Goal: Transaction & Acquisition: Book appointment/travel/reservation

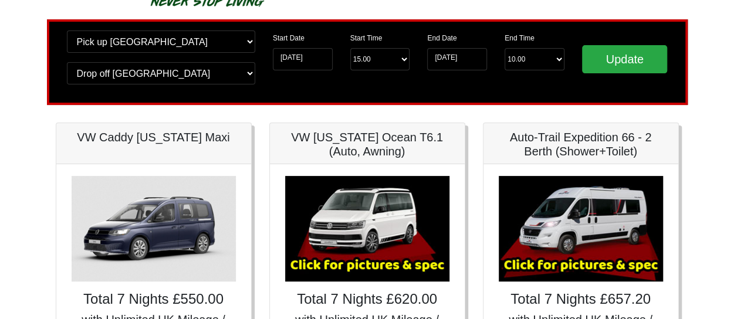
scroll to position [74, 0]
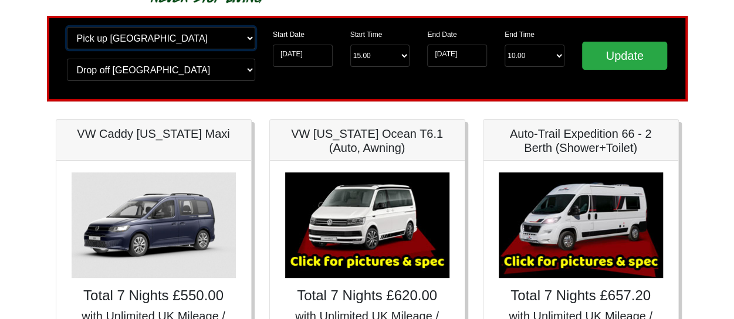
click at [219, 39] on select "Change pick up location? Pick up Edinburgh Birmingham Airport Blackburn Lancash…" at bounding box center [161, 38] width 188 height 22
click at [118, 43] on select "Change pick up location? Pick up Edinburgh Birmingham Airport Blackburn Lancash…" at bounding box center [161, 38] width 188 height 22
select select "EDI"
click at [67, 27] on select "Change pick up location? Pick up Edinburgh Birmingham Airport Blackburn Lancash…" at bounding box center [161, 38] width 188 height 22
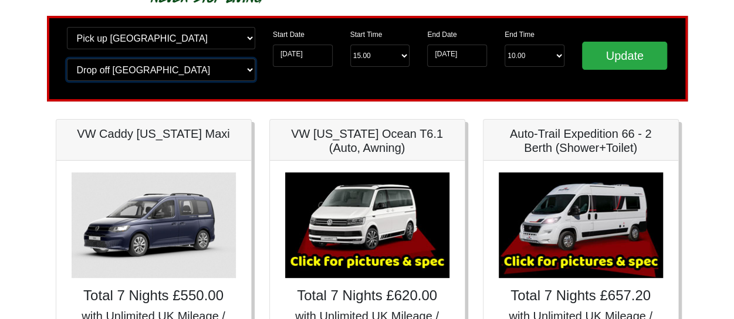
click at [169, 63] on select "Change drop off location? Drop off Edinburgh Birmingham Airport Blackburn Lanca…" at bounding box center [161, 70] width 188 height 22
select select "EDI"
click at [67, 59] on select "Change drop off location? Drop off Edinburgh Birmingham Airport Blackburn Lanca…" at bounding box center [161, 70] width 188 height 22
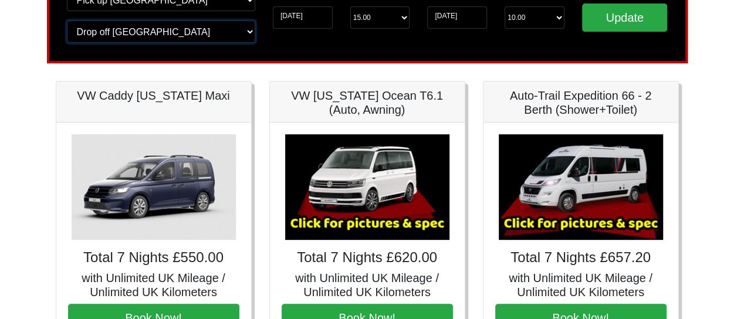
scroll to position [111, 0]
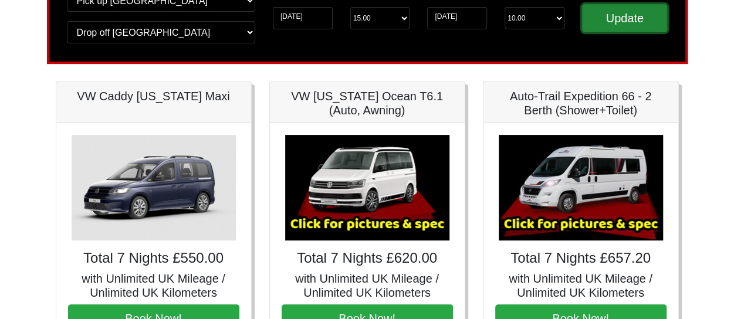
click at [608, 12] on input "Update" at bounding box center [625, 18] width 86 height 28
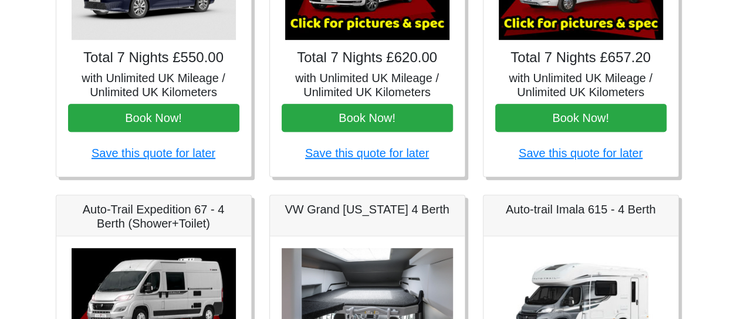
scroll to position [242, 0]
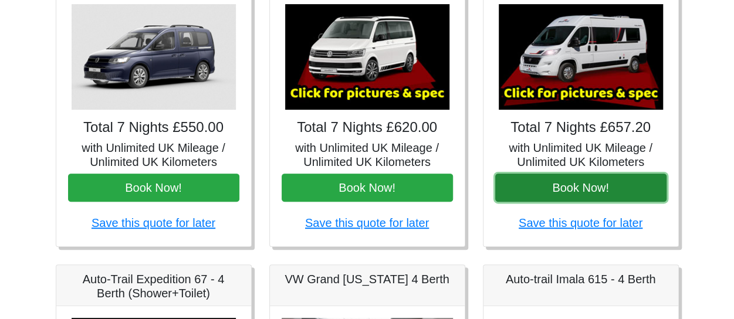
click at [568, 176] on button "Book Now!" at bounding box center [580, 188] width 171 height 28
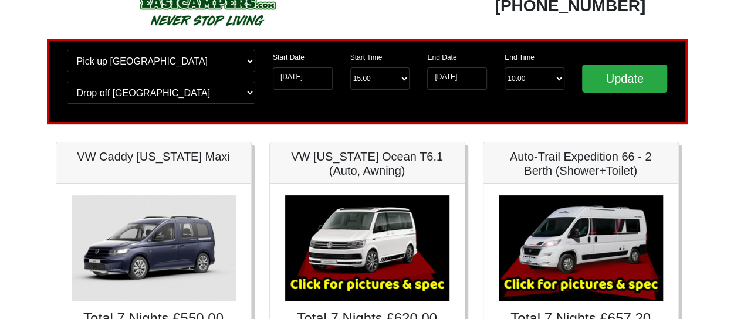
scroll to position [0, 0]
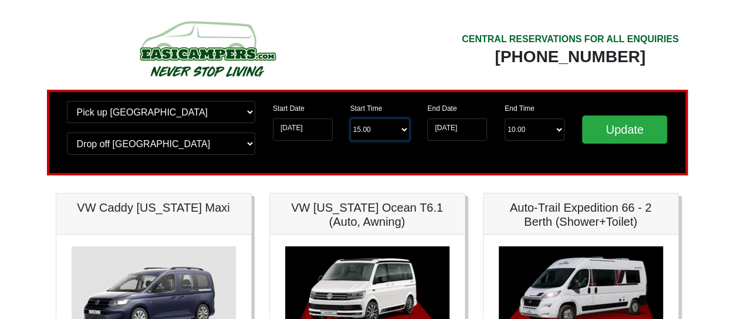
click at [378, 131] on select "Start Time 15.00 -------- 11.00 am ([DATE] & [DATE] Only) 12.00 pm ([DATE]) 13.…" at bounding box center [380, 130] width 60 height 22
select select "13.00"
click at [350, 119] on select "Start Time 15.00 -------- 11.00 am ([DATE] & [DATE] Only) 12.00 pm ([DATE]) 13.…" at bounding box center [380, 130] width 60 height 22
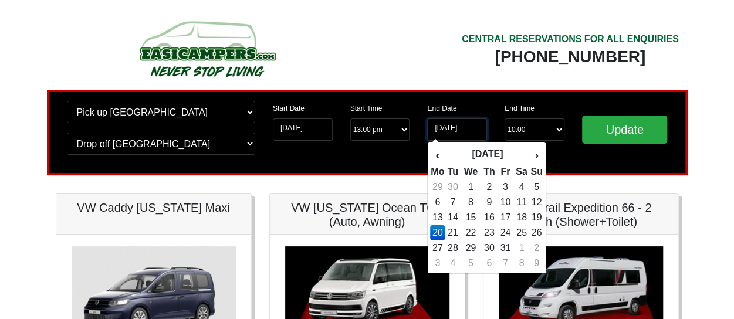
click at [463, 133] on input "[DATE]" at bounding box center [457, 130] width 60 height 22
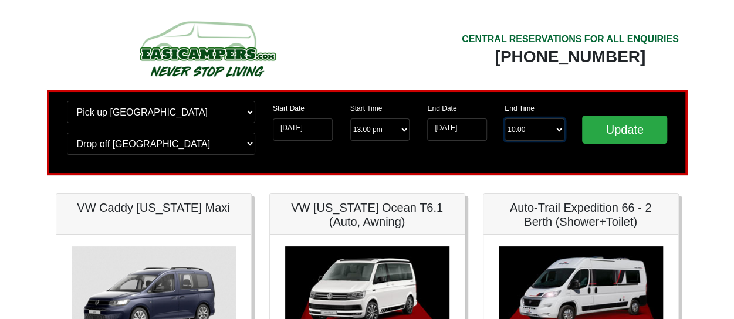
click at [524, 123] on select "End Time 10.00 -------- 08.00 am 09.00 am 10.00 am 11.00 am (Sunday Only)" at bounding box center [535, 130] width 60 height 22
click at [462, 126] on input "20-10-2025" at bounding box center [457, 130] width 60 height 22
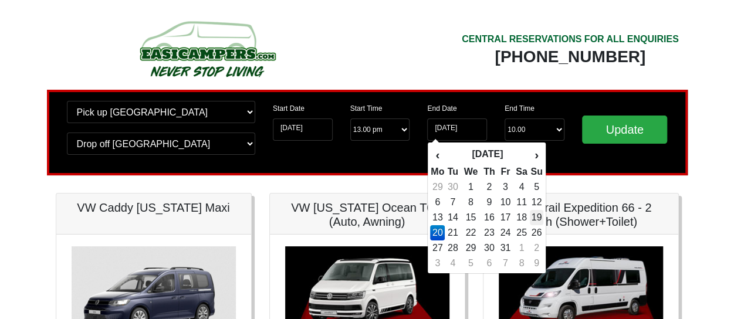
click at [539, 217] on td "19" at bounding box center [536, 217] width 13 height 15
type input "[DATE]"
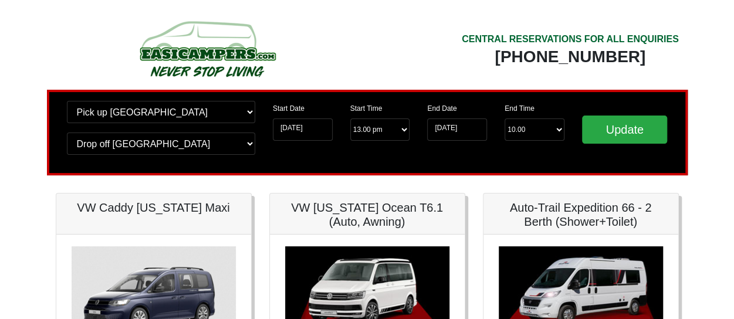
click at [541, 144] on div "End Date 19-10-2025 End Time End Time 10.00 -------- 08.00 am 09.00 am 10.00 am…" at bounding box center [495, 132] width 155 height 63
click at [536, 131] on select "End Time 10.00 -------- 08.00 am 09.00 am 10.00 am 11.00 am (Sunday Only)" at bounding box center [535, 130] width 60 height 22
click at [475, 165] on div "Change pick up location? Pick up Edinburgh Birmingham Airport Blackburn Lancash…" at bounding box center [367, 133] width 641 height 86
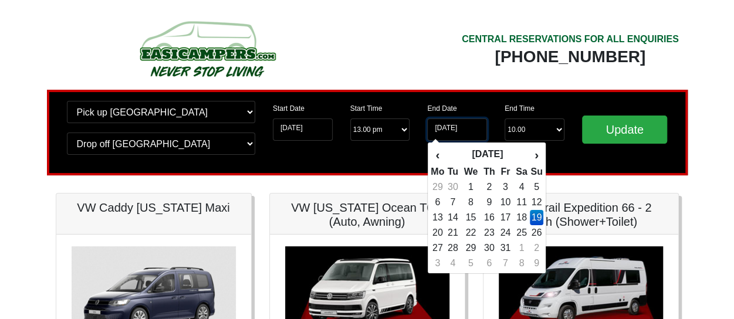
click at [458, 127] on input "19-10-2025" at bounding box center [457, 130] width 60 height 22
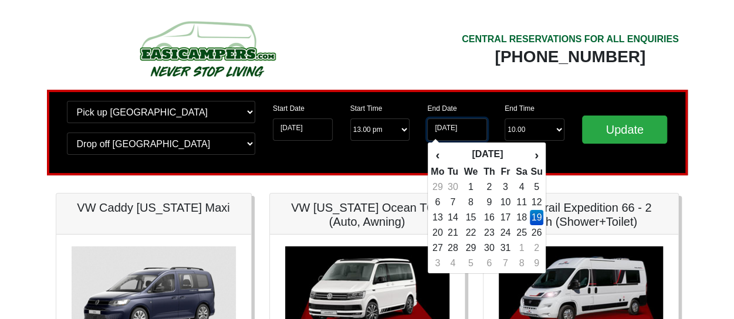
click at [461, 131] on input "19-10-2025" at bounding box center [457, 130] width 60 height 22
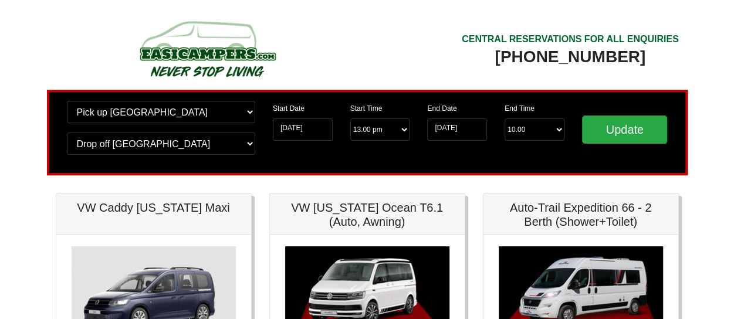
click at [571, 168] on div "Change pick up location? Pick up Edinburgh Birmingham Airport Blackburn Lancash…" at bounding box center [367, 133] width 641 height 86
click at [559, 128] on select "End Time 10.00 -------- 08.00 am 09.00 am 10.00 am 11.00 am (Sunday Only)" at bounding box center [535, 130] width 60 height 22
select select "09.00"
click at [505, 119] on select "End Time 10.00 -------- 08.00 am 09.00 am 10.00 am 11.00 am (Sunday Only)" at bounding box center [535, 130] width 60 height 22
click at [608, 127] on input "Update" at bounding box center [625, 130] width 86 height 28
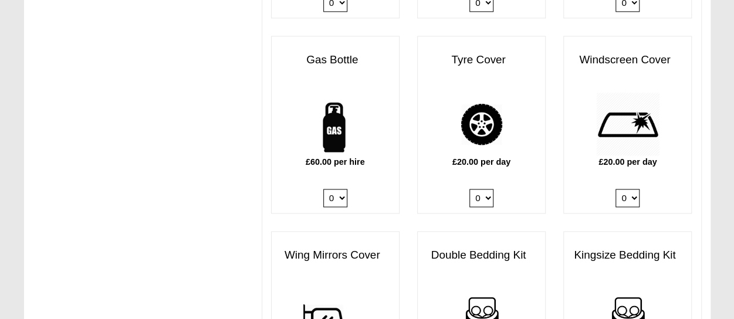
scroll to position [828, 0]
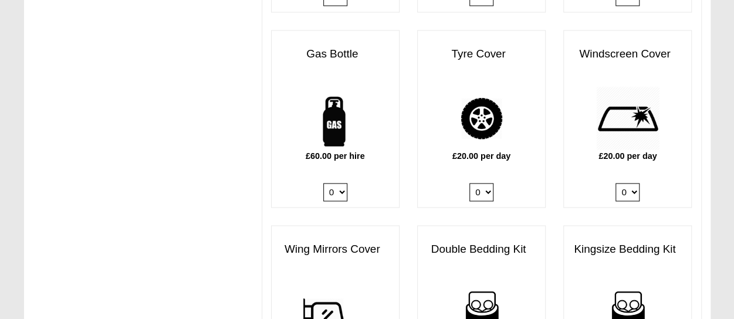
click at [334, 184] on select "0 1" at bounding box center [335, 192] width 24 height 18
select select "Gas Bottle x QTY 1 @ 60.00 GBP per hire."
click at [323, 183] on select "0 1" at bounding box center [335, 192] width 24 height 18
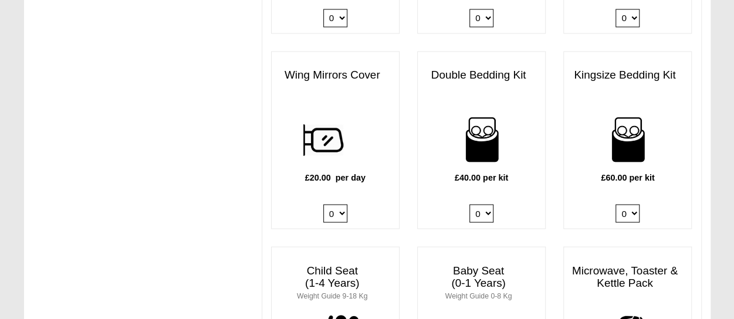
scroll to position [1003, 0]
click at [476, 204] on select "0 1 2 3 4" at bounding box center [481, 213] width 24 height 18
select select "Double Bedding Kit x QTY 1 @ 40.00 GBP per kit."
click at [469, 204] on select "0 1 2 3 4" at bounding box center [481, 213] width 24 height 18
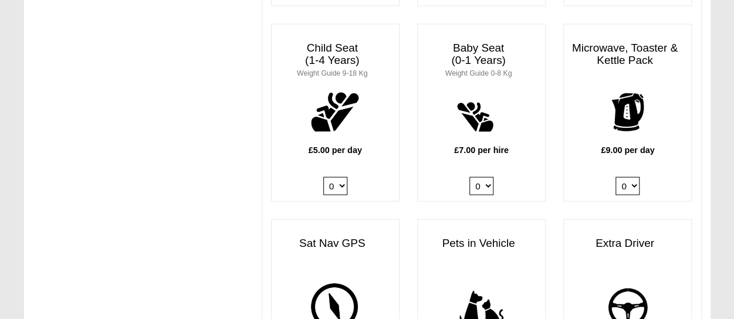
scroll to position [1234, 0]
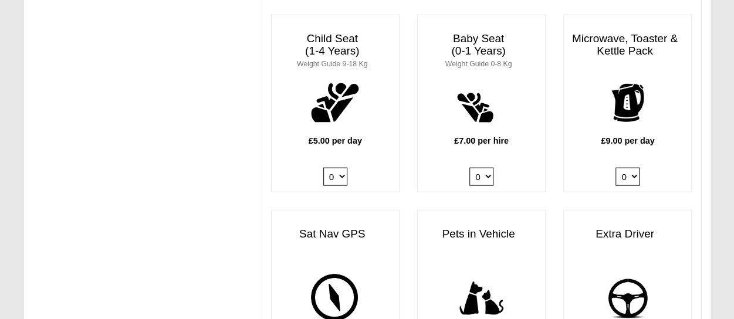
click at [630, 168] on select "0 1" at bounding box center [627, 177] width 24 height 18
select select "Kitchen Pack x QTY 1 @ 9.00 GBP per day."
click at [615, 168] on select "0 1" at bounding box center [627, 177] width 24 height 18
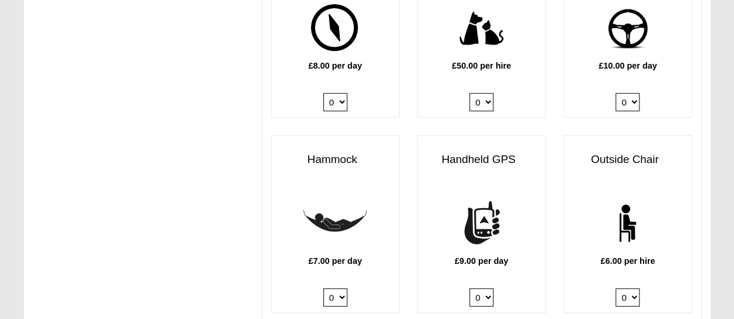
scroll to position [1505, 0]
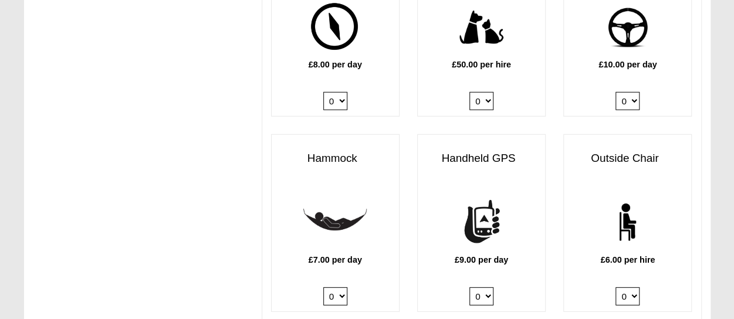
click at [628, 92] on select "0 1" at bounding box center [627, 101] width 24 height 18
select select "Extra Driver x QTY 1 @ 10.00 GBP per day."
click at [615, 92] on select "0 1" at bounding box center [627, 101] width 24 height 18
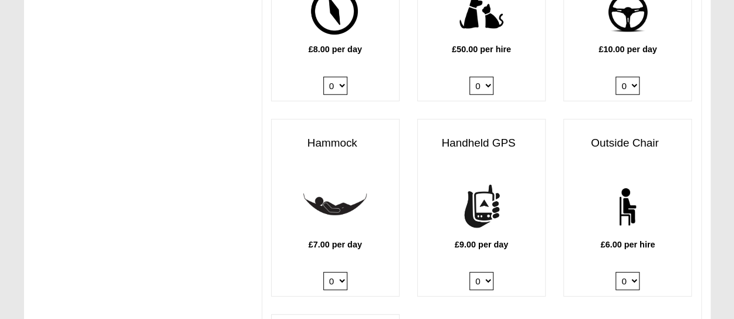
click at [628, 77] on select "0 1" at bounding box center [627, 86] width 24 height 18
select select
click at [615, 77] on select "0 1" at bounding box center [627, 86] width 24 height 18
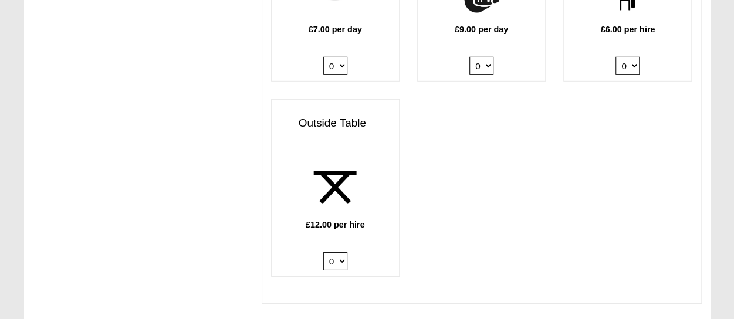
scroll to position [1737, 0]
drag, startPoint x: 626, startPoint y: 45, endPoint x: 620, endPoint y: 103, distance: 58.4
select select "Outside Chair x QTY 2 @ 6.00 GBP per hire."
click at [615, 56] on select "0 1 2 3 4 5 6" at bounding box center [627, 65] width 24 height 18
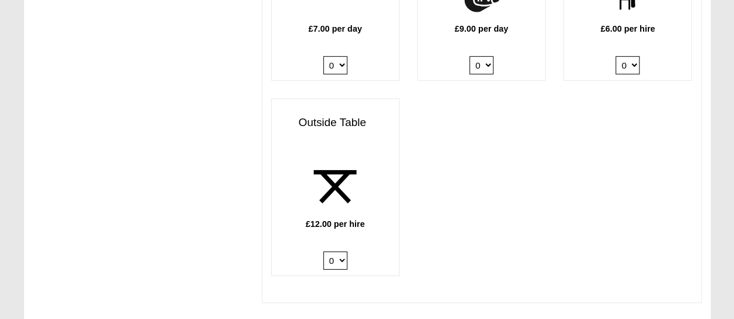
click at [334, 252] on select "0 1 2" at bounding box center [335, 261] width 24 height 18
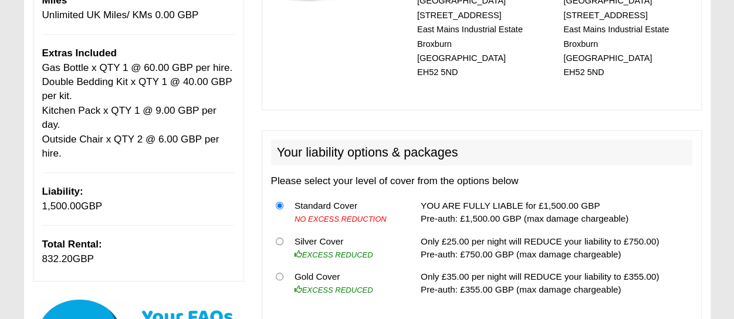
scroll to position [263, 0]
drag, startPoint x: 92, startPoint y: 246, endPoint x: 22, endPoint y: 253, distance: 69.6
click at [72, 249] on p "Total Rental: 832.20 GBP" at bounding box center [138, 252] width 192 height 29
drag, startPoint x: 92, startPoint y: 246, endPoint x: 41, endPoint y: 246, distance: 50.5
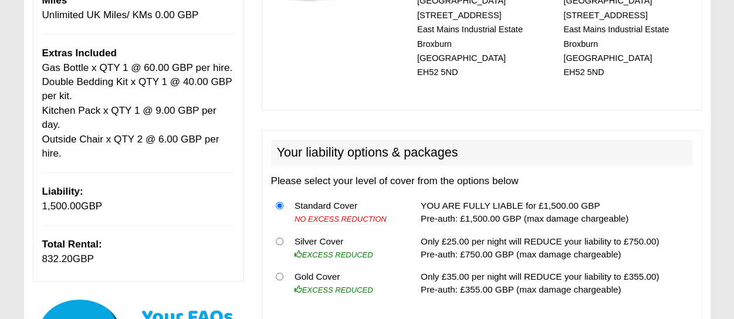
click at [41, 246] on div "Booking Summary Average Daily Rental Rate 7 Nights @ 93.89 GBP Hire 657.20 GBP …" at bounding box center [138, 82] width 211 height 399
copy p "832.20 GBP"
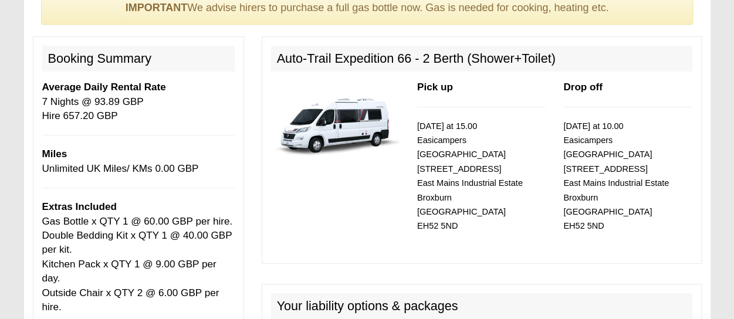
scroll to position [108, 0]
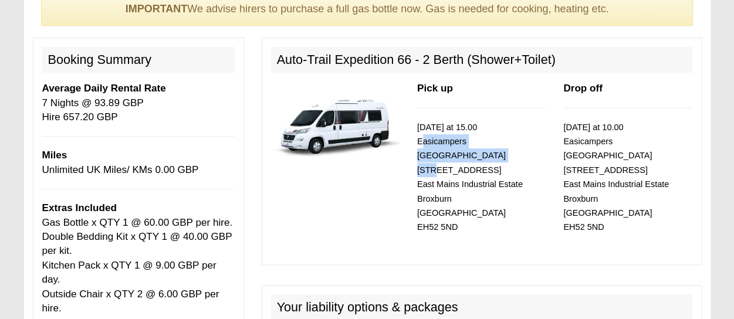
drag, startPoint x: 418, startPoint y: 140, endPoint x: 427, endPoint y: 149, distance: 12.9
click at [427, 149] on p "13/10/2025 at 15.00 Easicampers Edinburgh 1 Drovers Road East Mains Industrial …" at bounding box center [481, 177] width 128 height 114
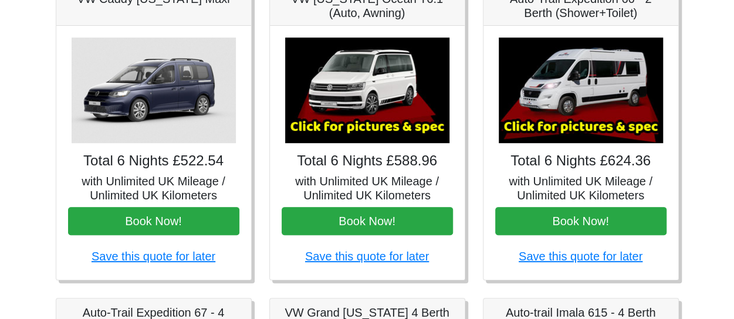
scroll to position [208, 0]
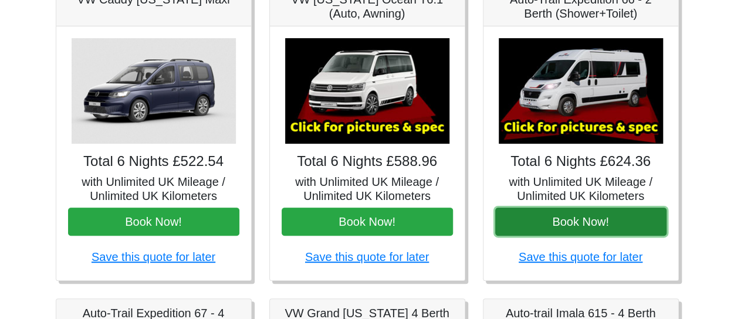
click at [538, 225] on button "Book Now!" at bounding box center [580, 222] width 171 height 28
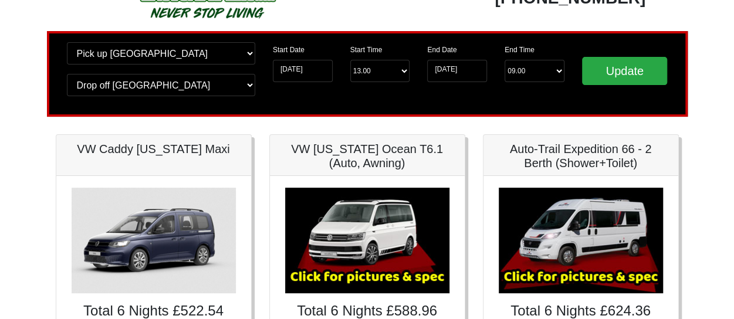
scroll to position [54, 0]
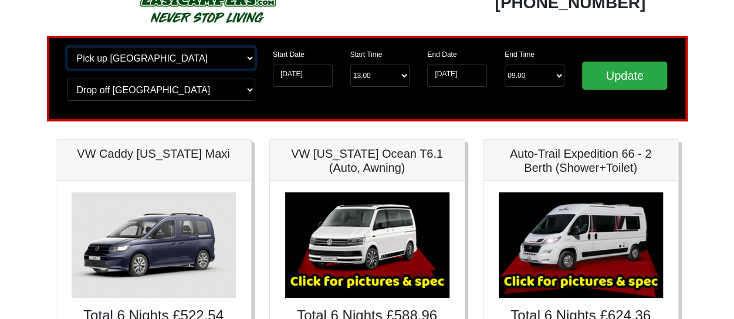
click at [213, 57] on select "Change pick up location? Pick up Edinburgh Birmingham Airport Blackburn Lancash…" at bounding box center [161, 58] width 188 height 22
select select "EDI"
click at [67, 47] on select "Change pick up location? Pick up Edinburgh Birmingham Airport Blackburn Lancash…" at bounding box center [161, 58] width 188 height 22
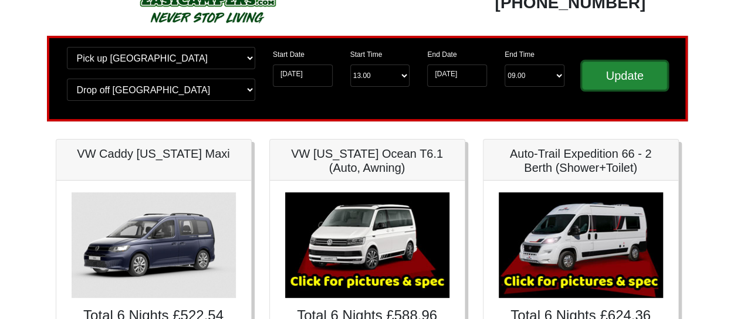
click at [604, 75] on input "Update" at bounding box center [625, 76] width 86 height 28
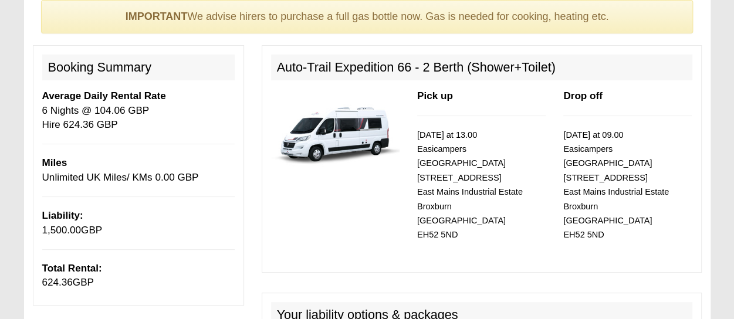
scroll to position [101, 0]
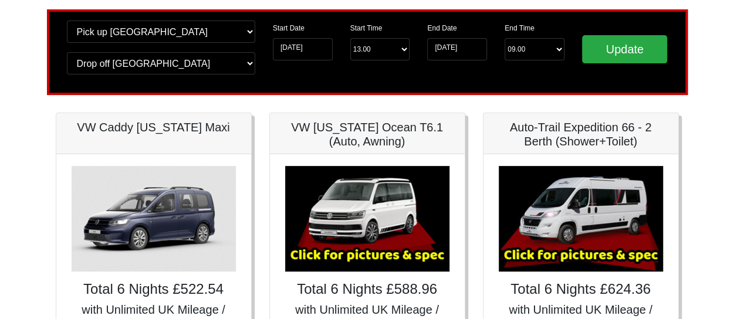
scroll to position [68, 0]
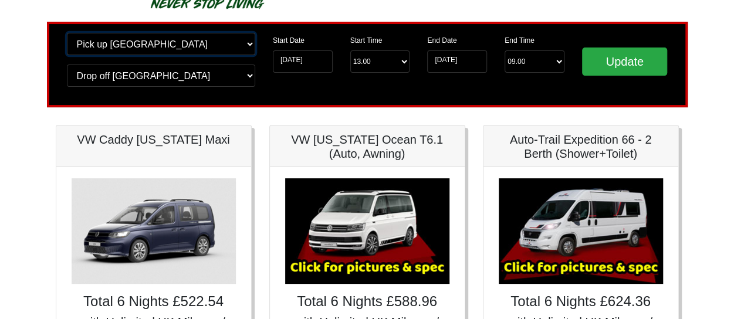
click at [178, 42] on select "Change pick up location? Pick up [GEOGRAPHIC_DATA] [GEOGRAPHIC_DATA] [GEOGRAPHI…" at bounding box center [161, 44] width 188 height 22
select select "EDI"
click at [67, 33] on select "Change pick up location? Pick up [GEOGRAPHIC_DATA] [GEOGRAPHIC_DATA] [GEOGRAPHI…" at bounding box center [161, 44] width 188 height 22
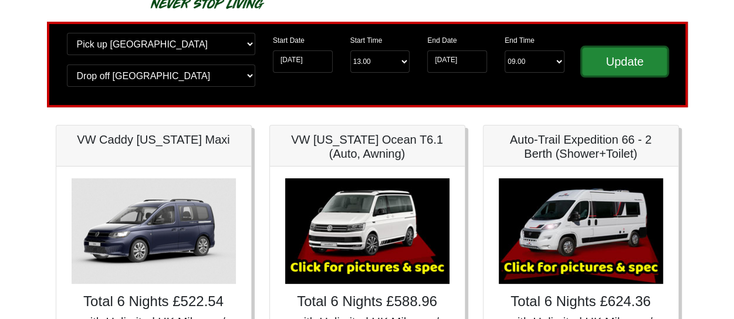
click at [604, 60] on input "Update" at bounding box center [625, 62] width 86 height 28
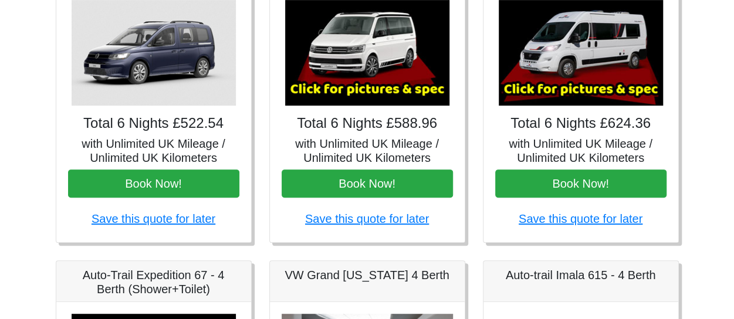
scroll to position [267, 0]
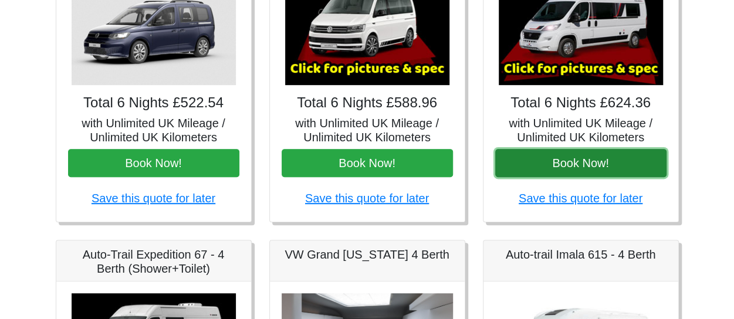
click at [554, 163] on button "Book Now!" at bounding box center [580, 163] width 171 height 28
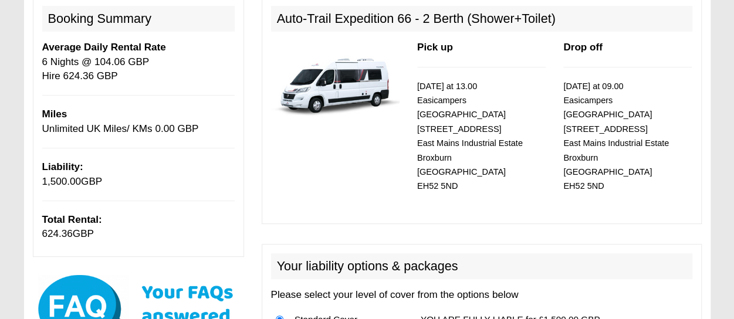
scroll to position [148, 0]
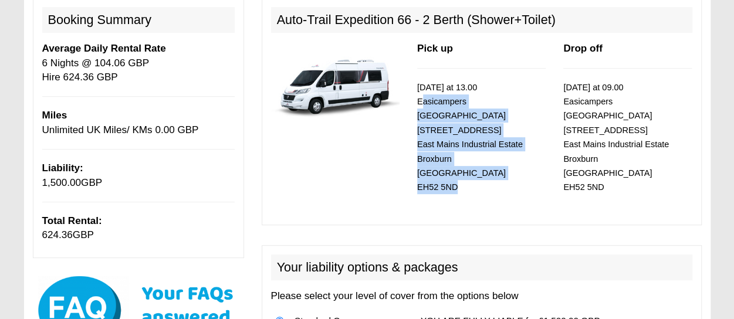
drag, startPoint x: 455, startPoint y: 173, endPoint x: 418, endPoint y: 99, distance: 83.4
click at [418, 99] on p "[DATE] at 13.00 Easicampers [GEOGRAPHIC_DATA] [STREET_ADDRESS]" at bounding box center [481, 137] width 128 height 114
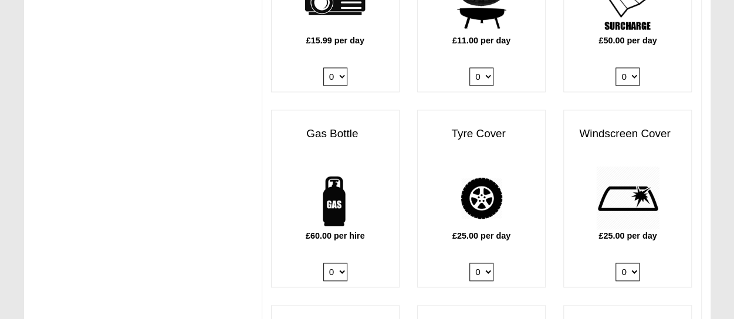
scroll to position [755, 0]
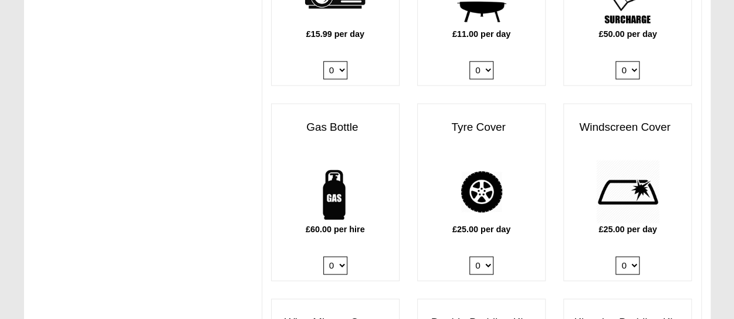
click at [341, 256] on select "0 1" at bounding box center [335, 265] width 24 height 18
select select "Gas Bottle x QTY 1 @ 60.00 GBP per hire."
click at [323, 256] on select "0 1" at bounding box center [335, 265] width 24 height 18
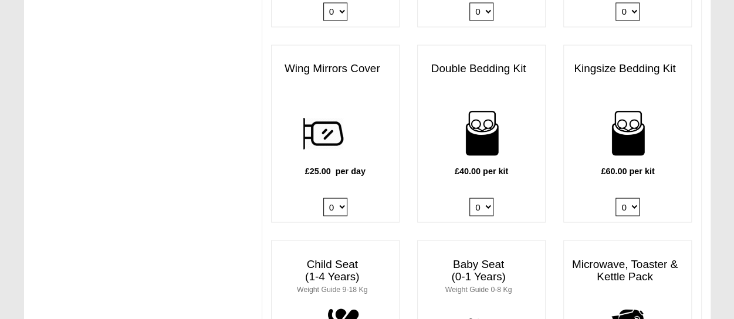
scroll to position [1010, 0]
click at [623, 197] on select "0 1 2 3 4" at bounding box center [627, 206] width 24 height 18
select select "Kingsize Bedding Kit x QTY 1 @ 60.00 GBP per kit."
click at [615, 197] on select "0 1 2 3 4" at bounding box center [627, 206] width 24 height 18
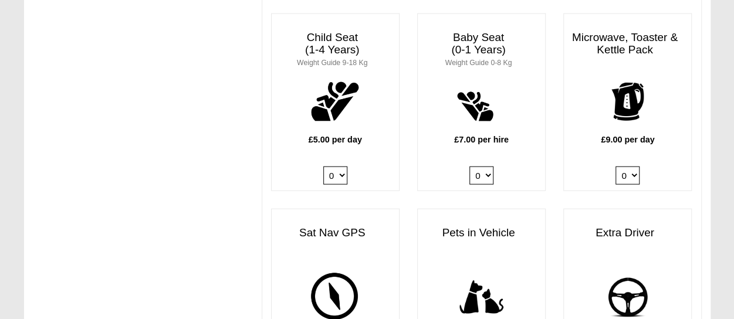
scroll to position [1236, 0]
click at [631, 166] on select "0 1" at bounding box center [627, 175] width 24 height 18
select select "Kitchen Pack x QTY 1 @ 9.00 GBP per day."
click at [615, 166] on select "0 1" at bounding box center [627, 175] width 24 height 18
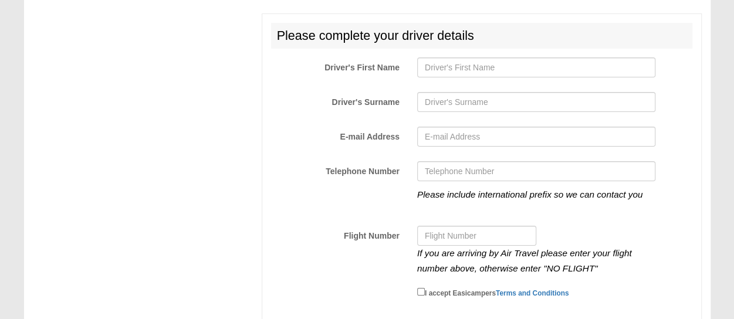
scroll to position [2048, 0]
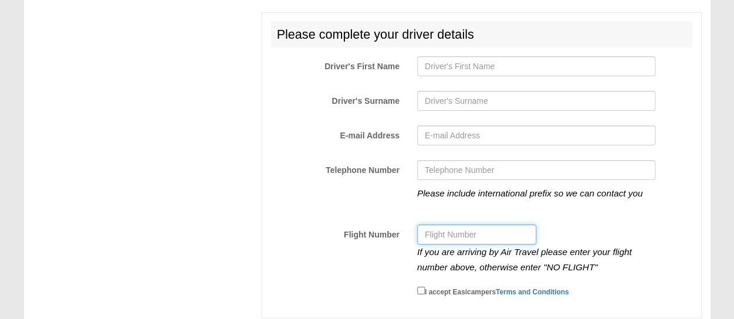
click at [516, 225] on input "Flight Number" at bounding box center [476, 235] width 119 height 20
click at [481, 184] on div "Please include international prefix so we can contact you" at bounding box center [536, 188] width 256 height 56
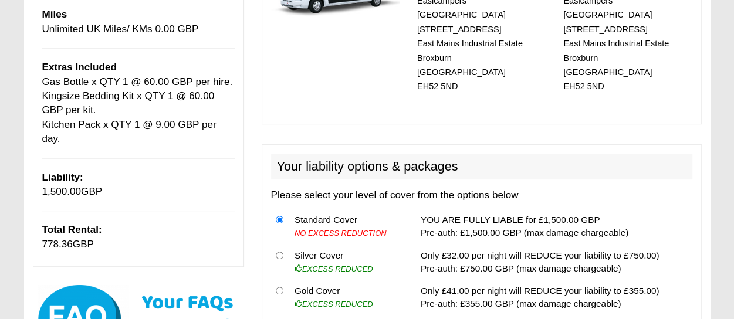
scroll to position [253, 0]
